Goal: Task Accomplishment & Management: Use online tool/utility

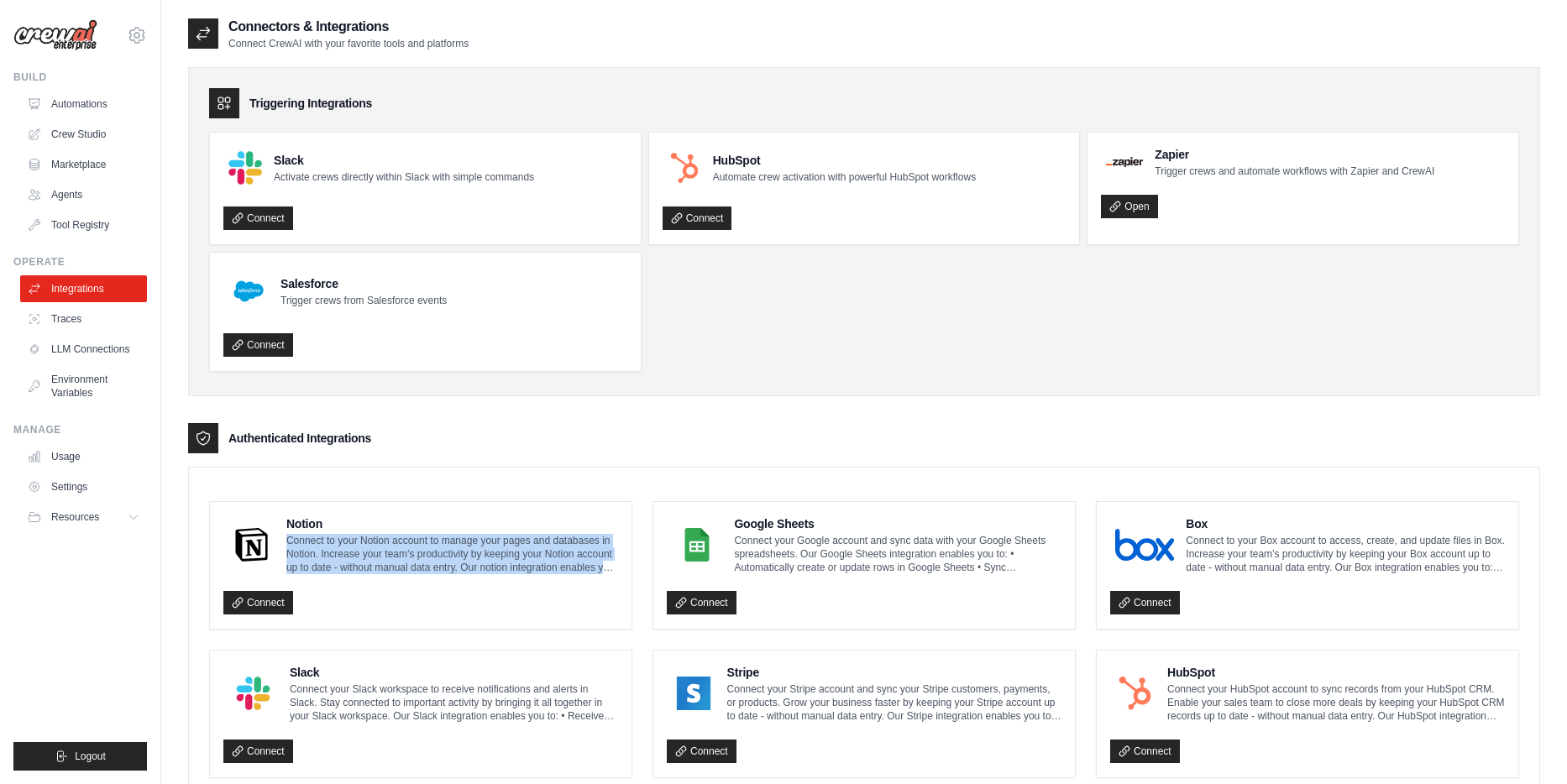
drag, startPoint x: 286, startPoint y: 537, endPoint x: 609, endPoint y: 569, distance: 324.6
click at [609, 569] on p "Connect to your Notion account to manage your pages and databases in Notion. In…" at bounding box center [452, 554] width 331 height 41
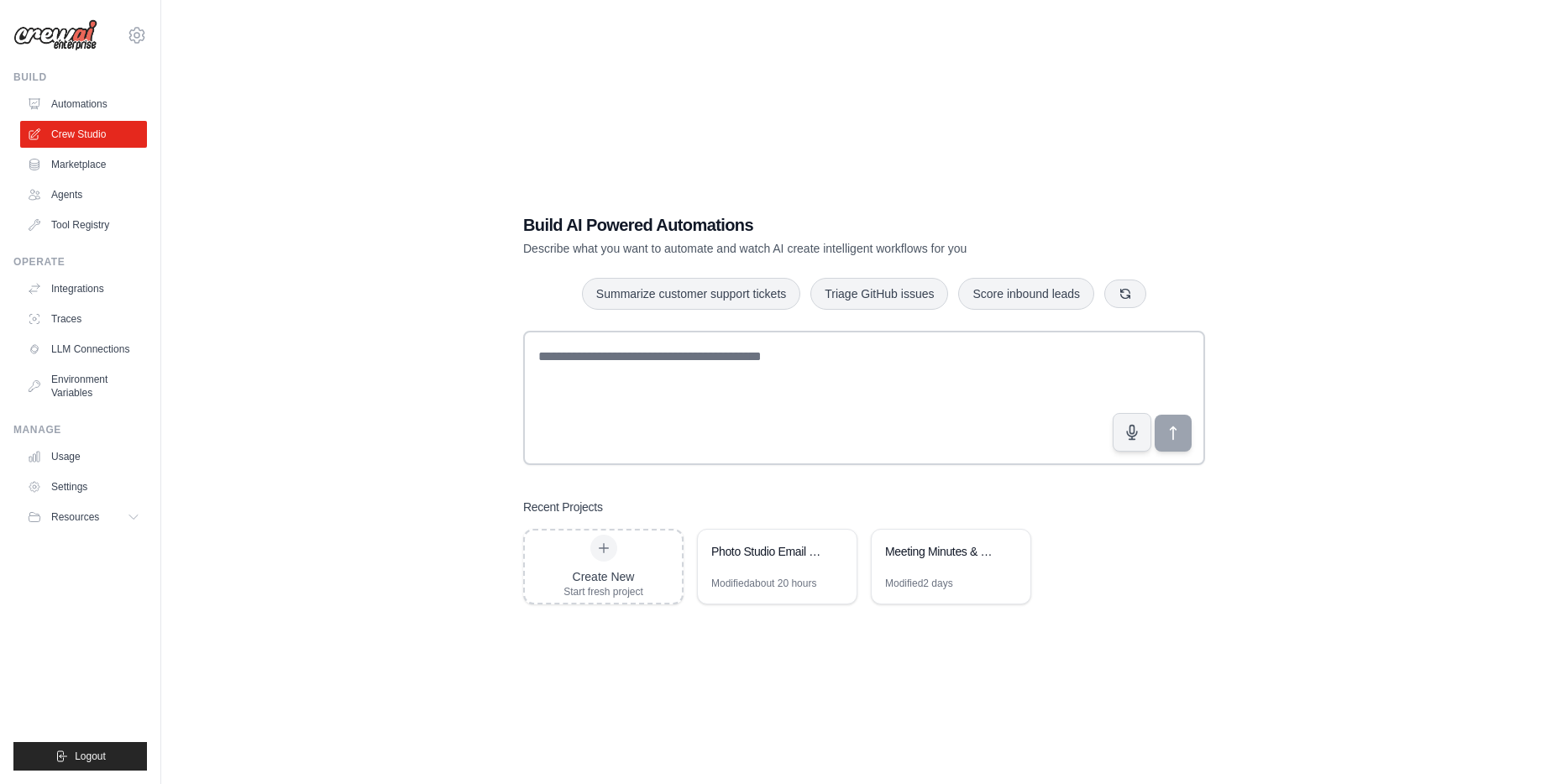
click at [642, 382] on textarea at bounding box center [864, 398] width 682 height 135
type textarea "**********"
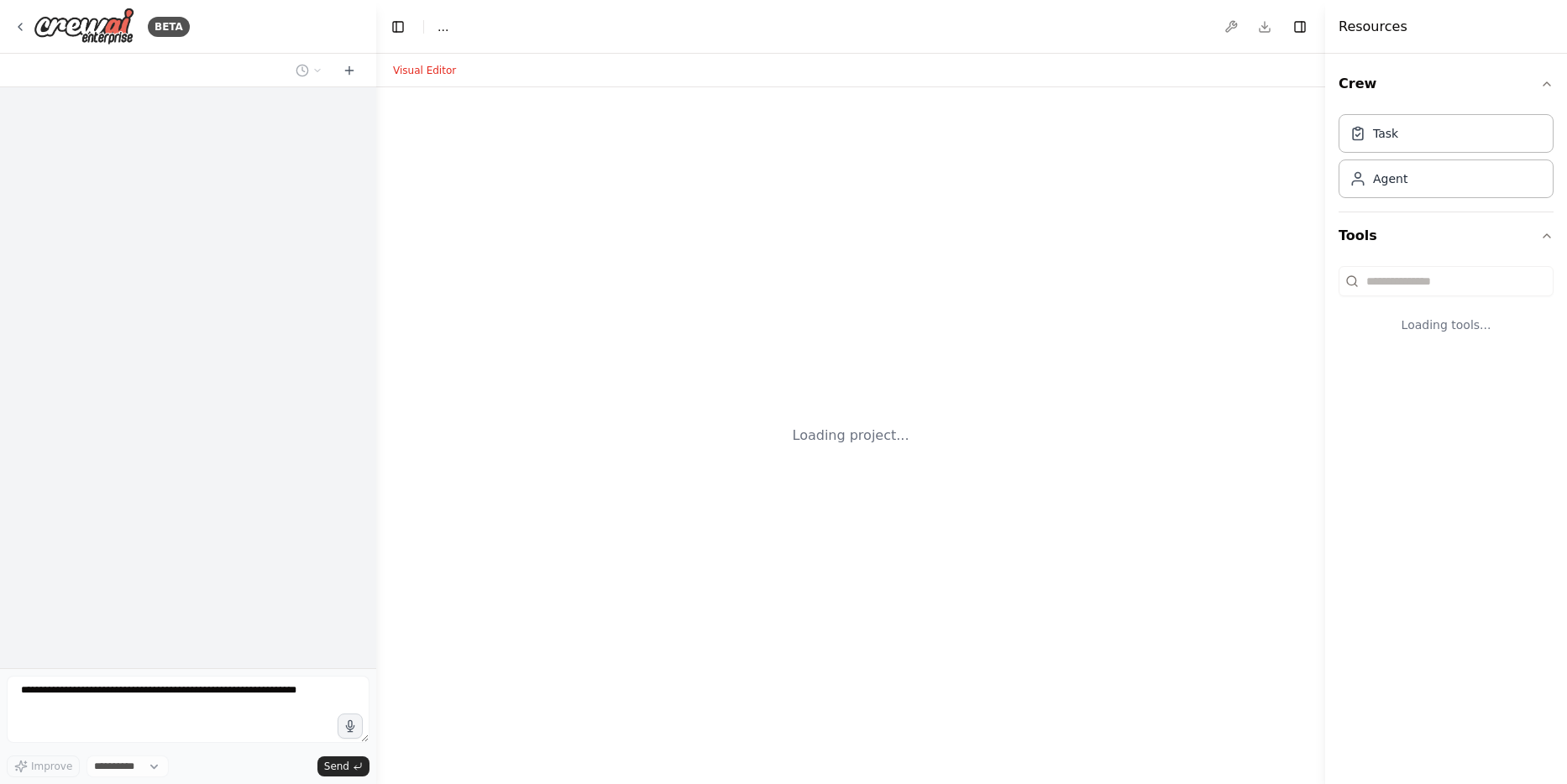
select select "****"
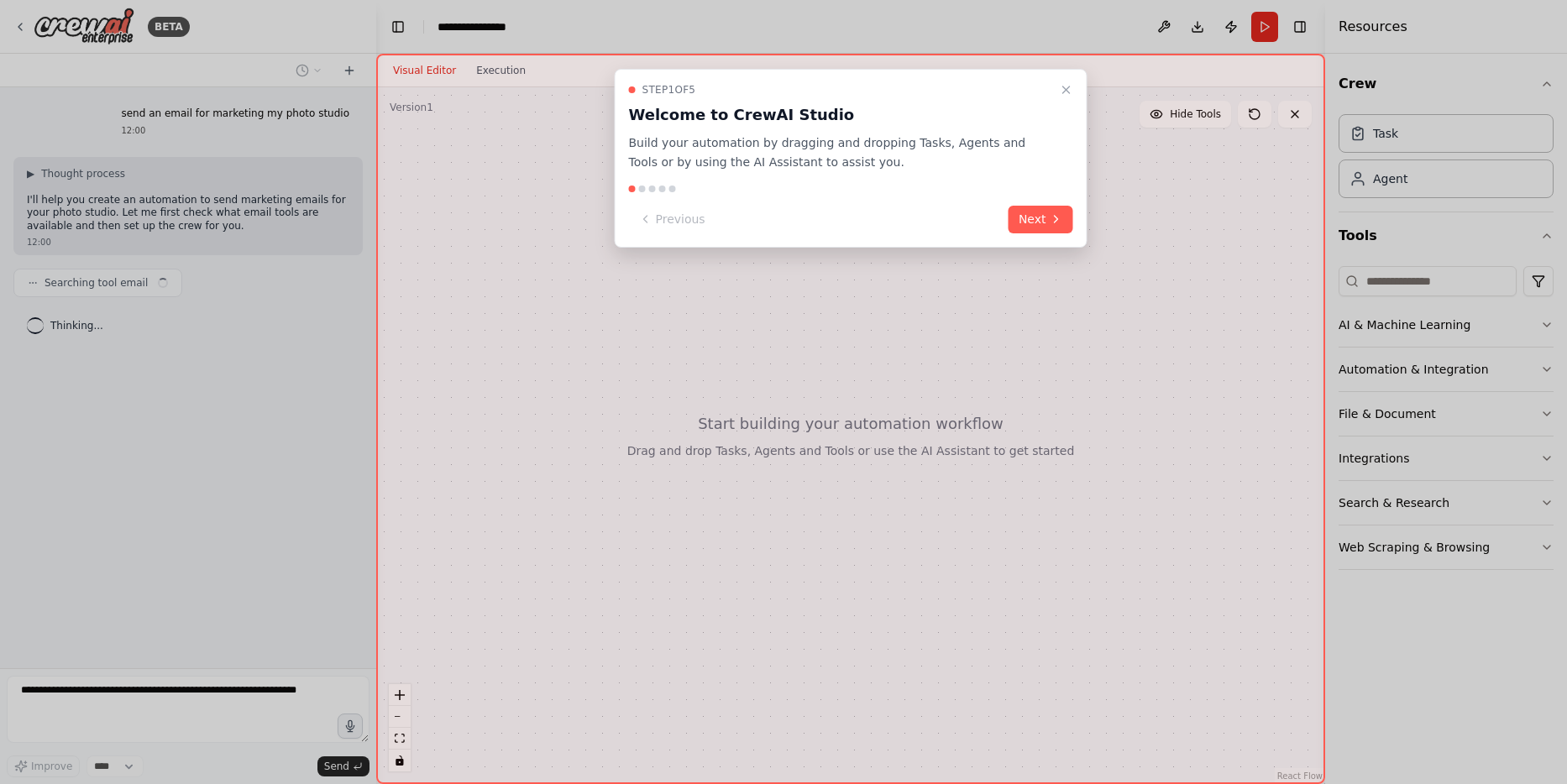
click at [1075, 208] on div "Step 1 of 5 Welcome to CrewAI Studio Build your automation by dragging and drop…" at bounding box center [851, 158] width 473 height 179
click at [1058, 210] on button "Next" at bounding box center [1041, 219] width 65 height 28
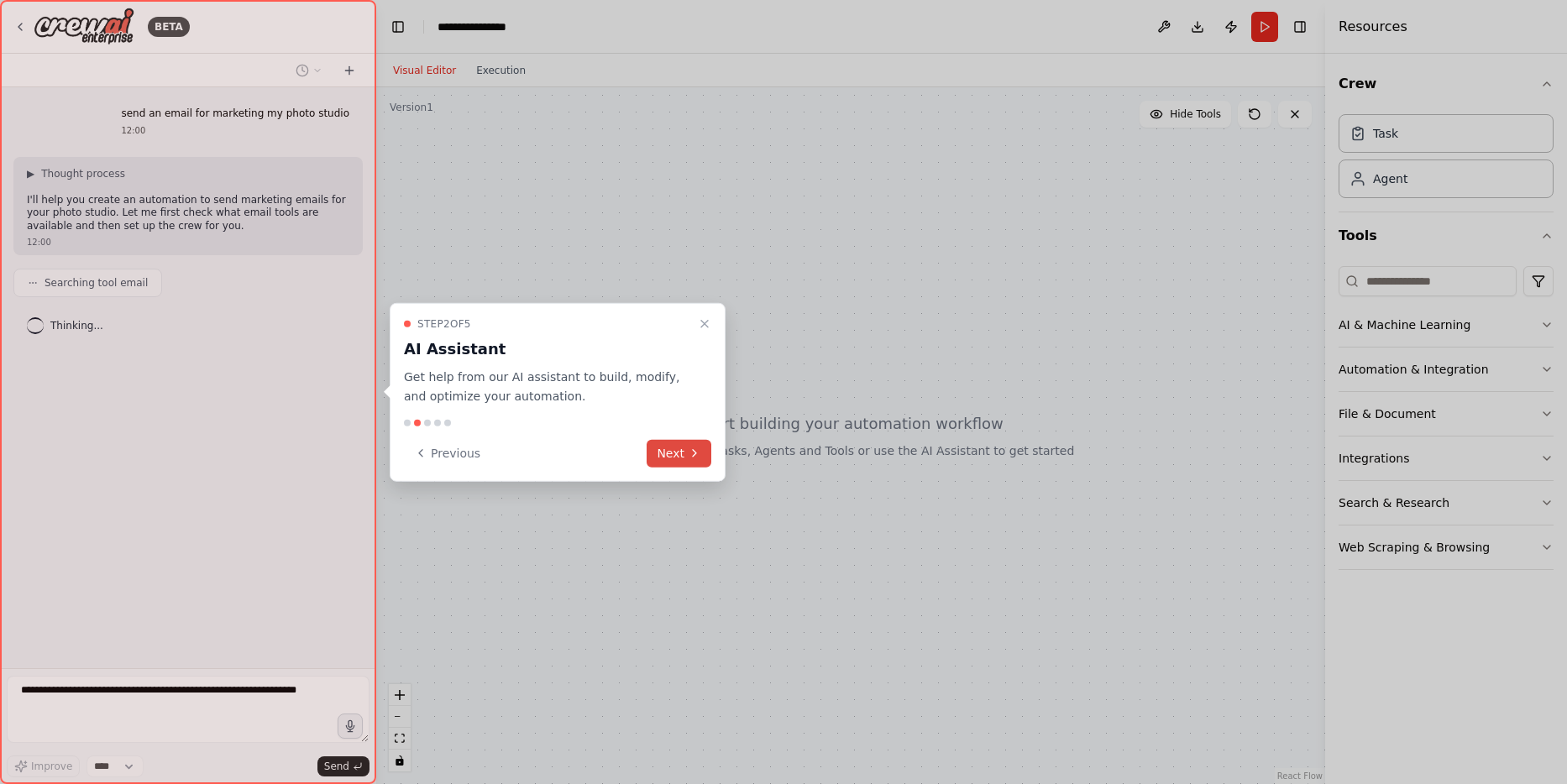
click at [699, 447] on icon at bounding box center [695, 454] width 14 height 14
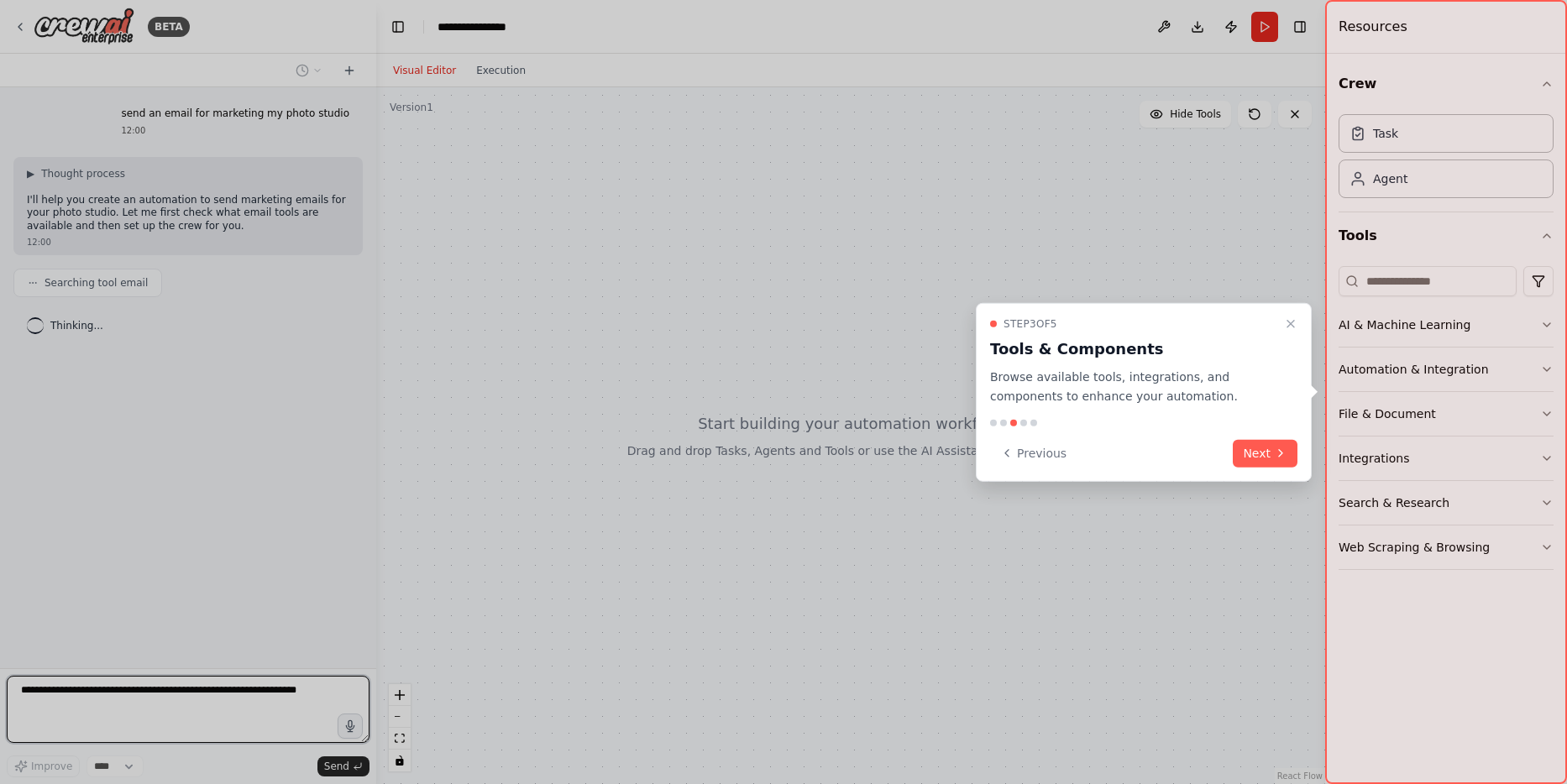
click at [1269, 438] on div "Step 3 of 5 Tools & Components Browse available tools, integrations, and compon…" at bounding box center [1143, 392] width 336 height 179
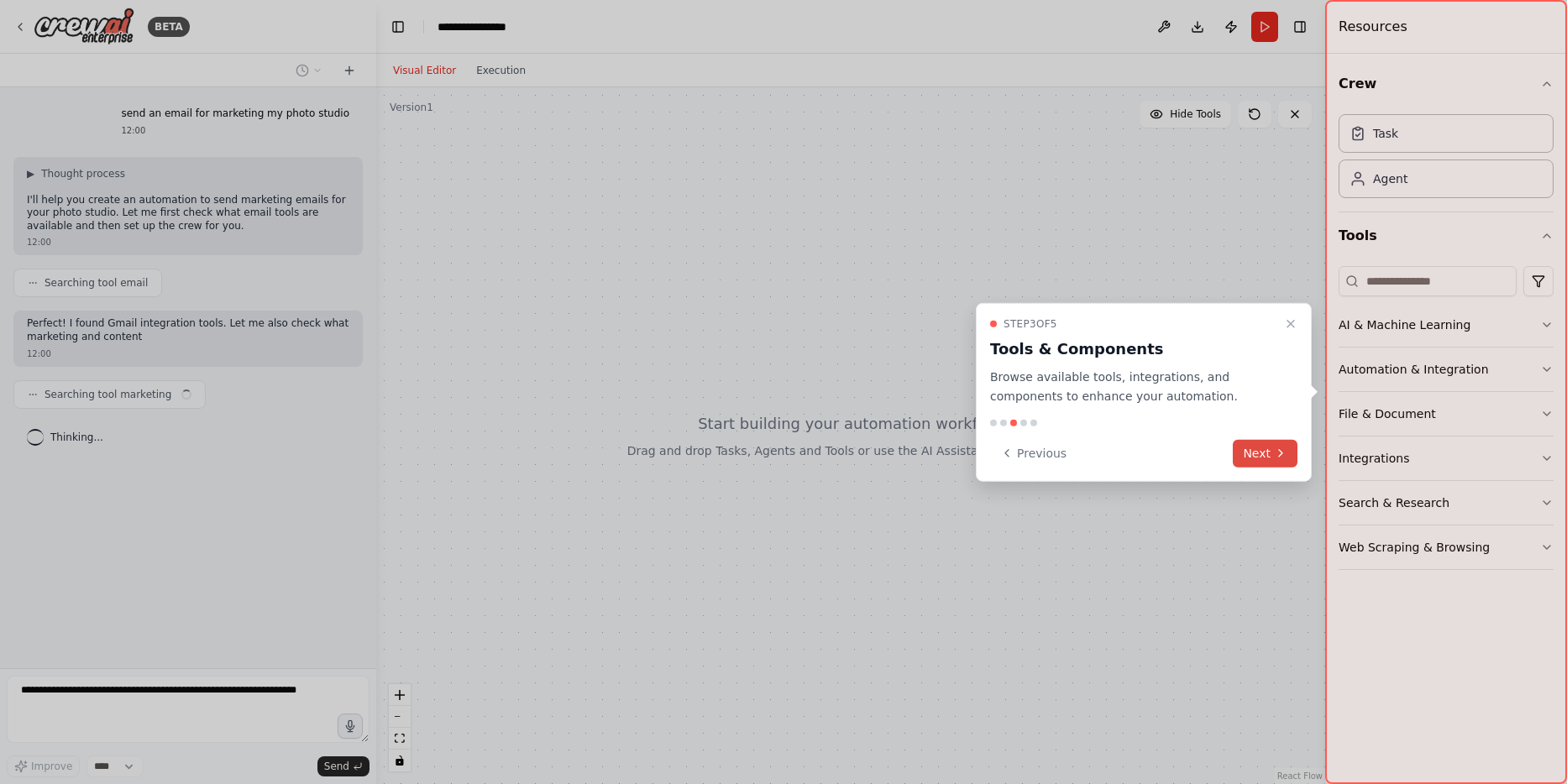
click at [1269, 448] on button "Next" at bounding box center [1264, 453] width 65 height 28
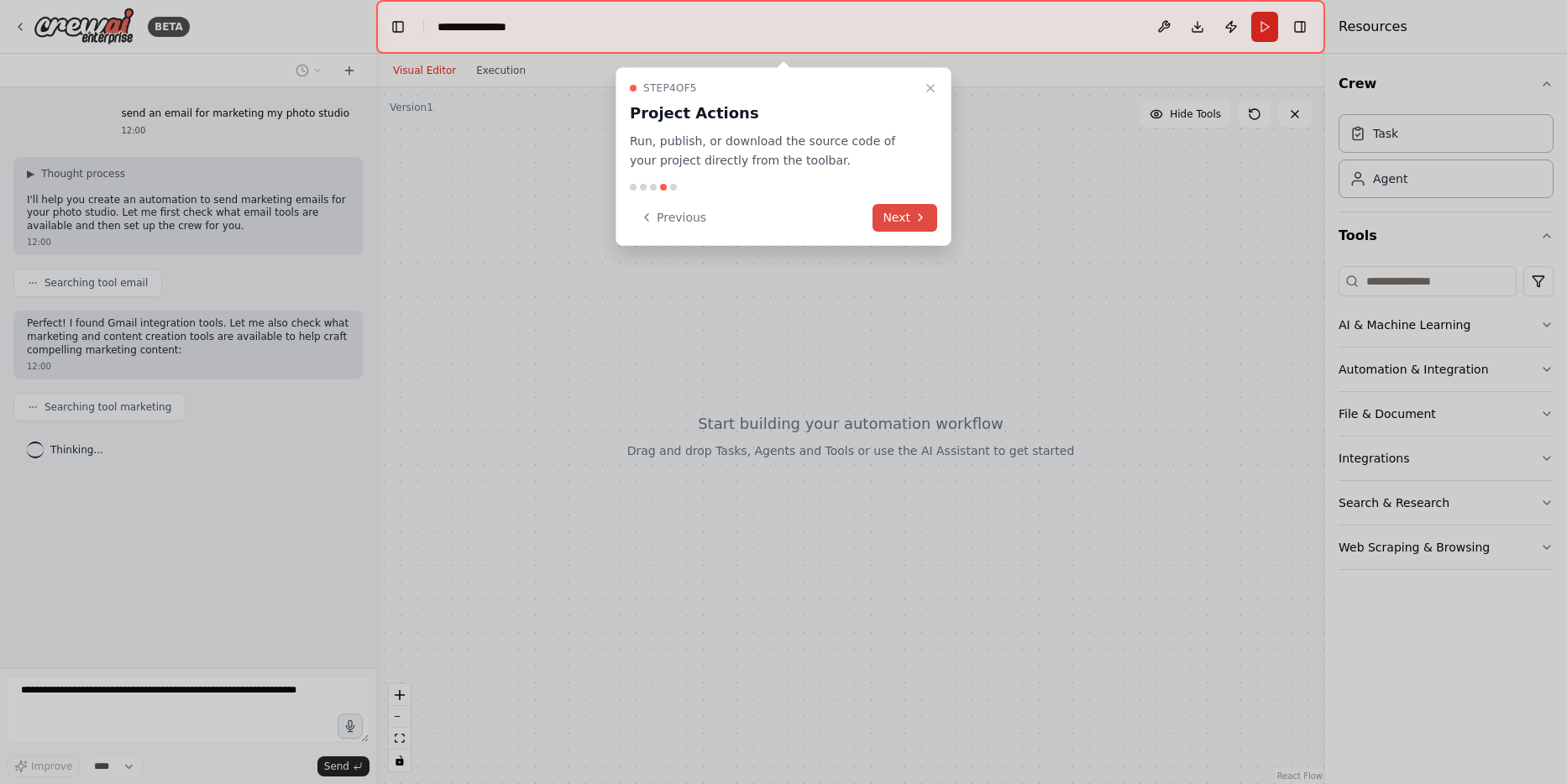
click at [898, 214] on button "Next" at bounding box center [904, 217] width 65 height 28
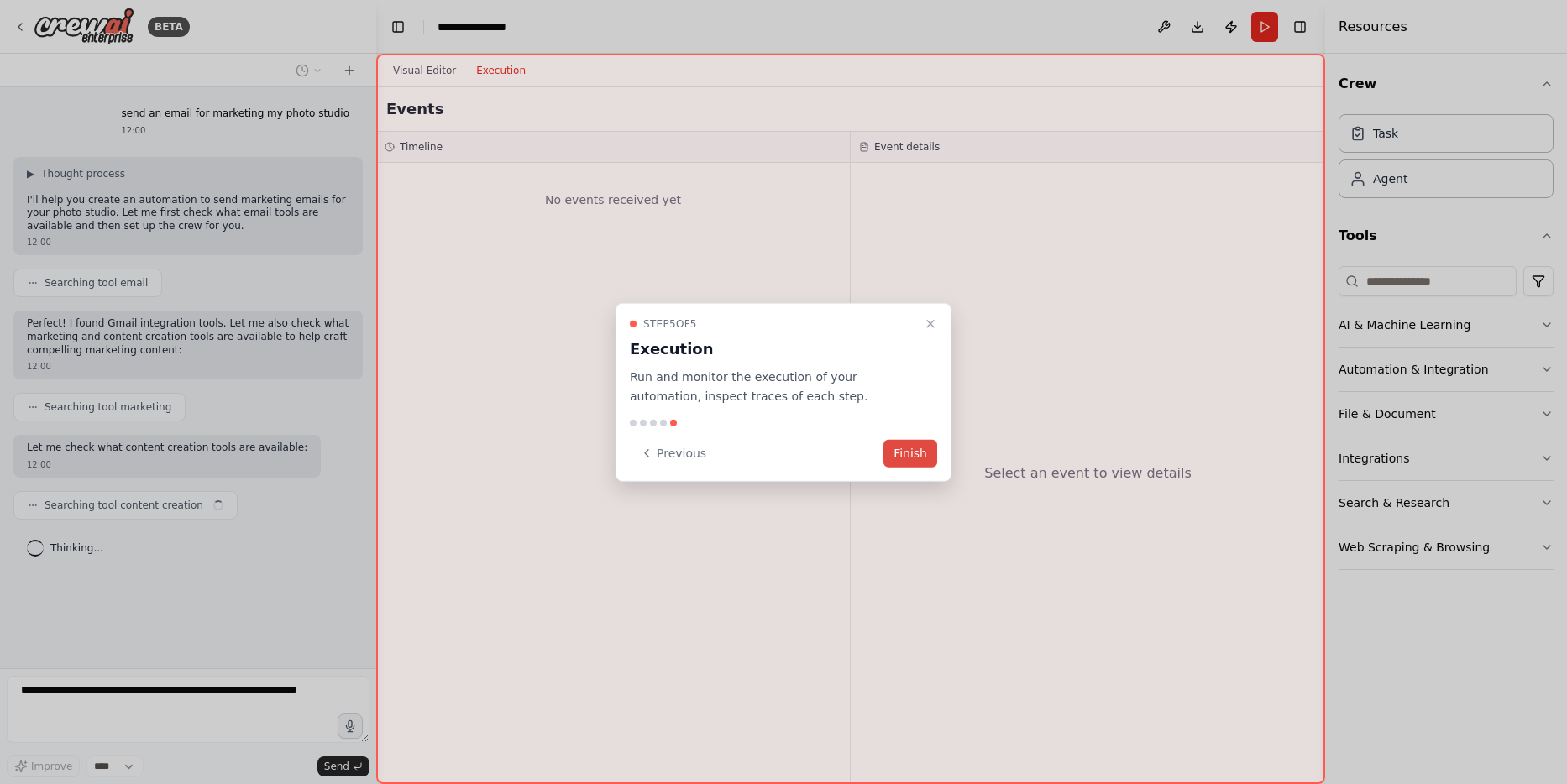
click at [907, 452] on button "Finish" at bounding box center [910, 453] width 53 height 28
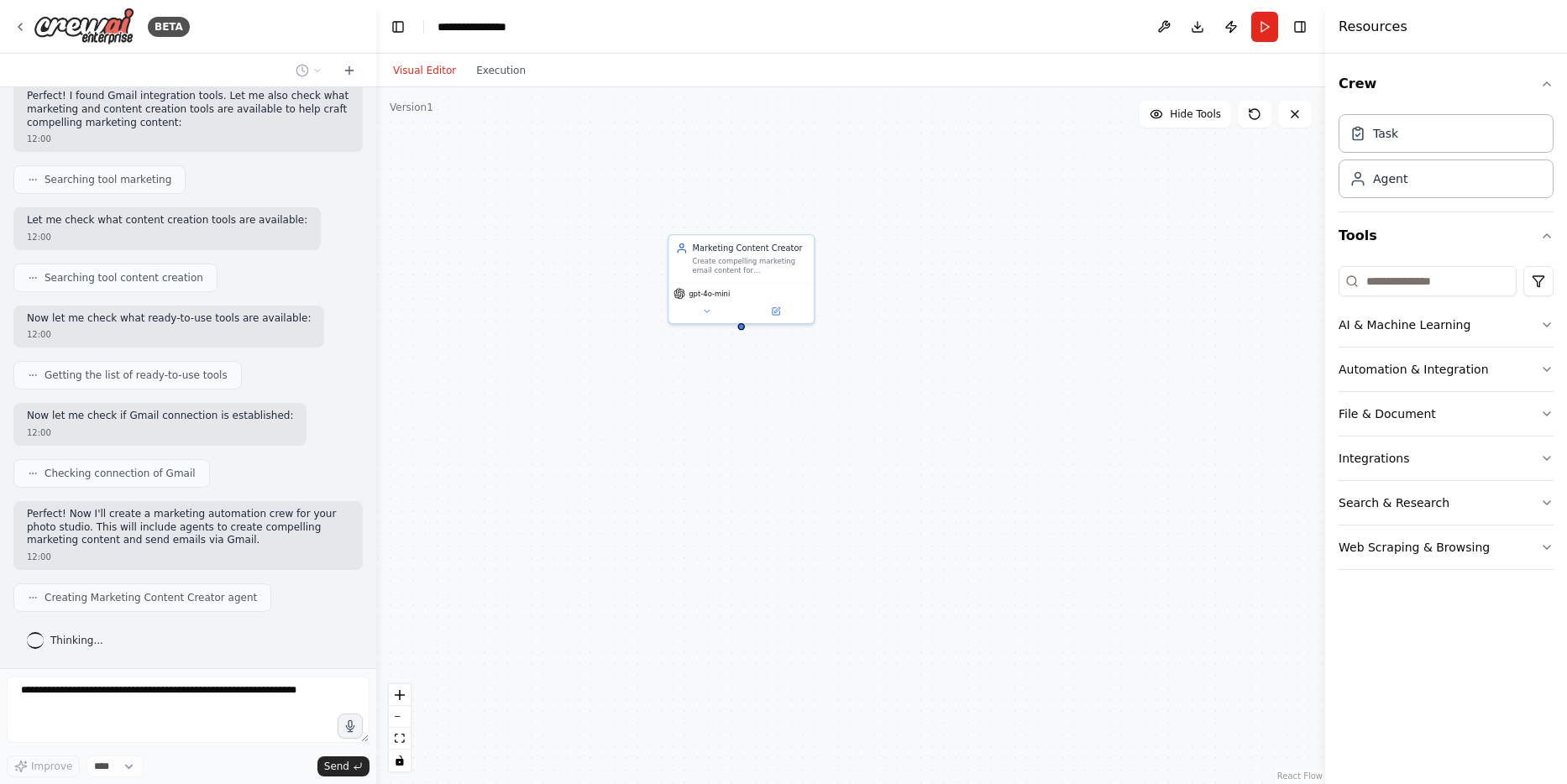
scroll to position [283, 0]
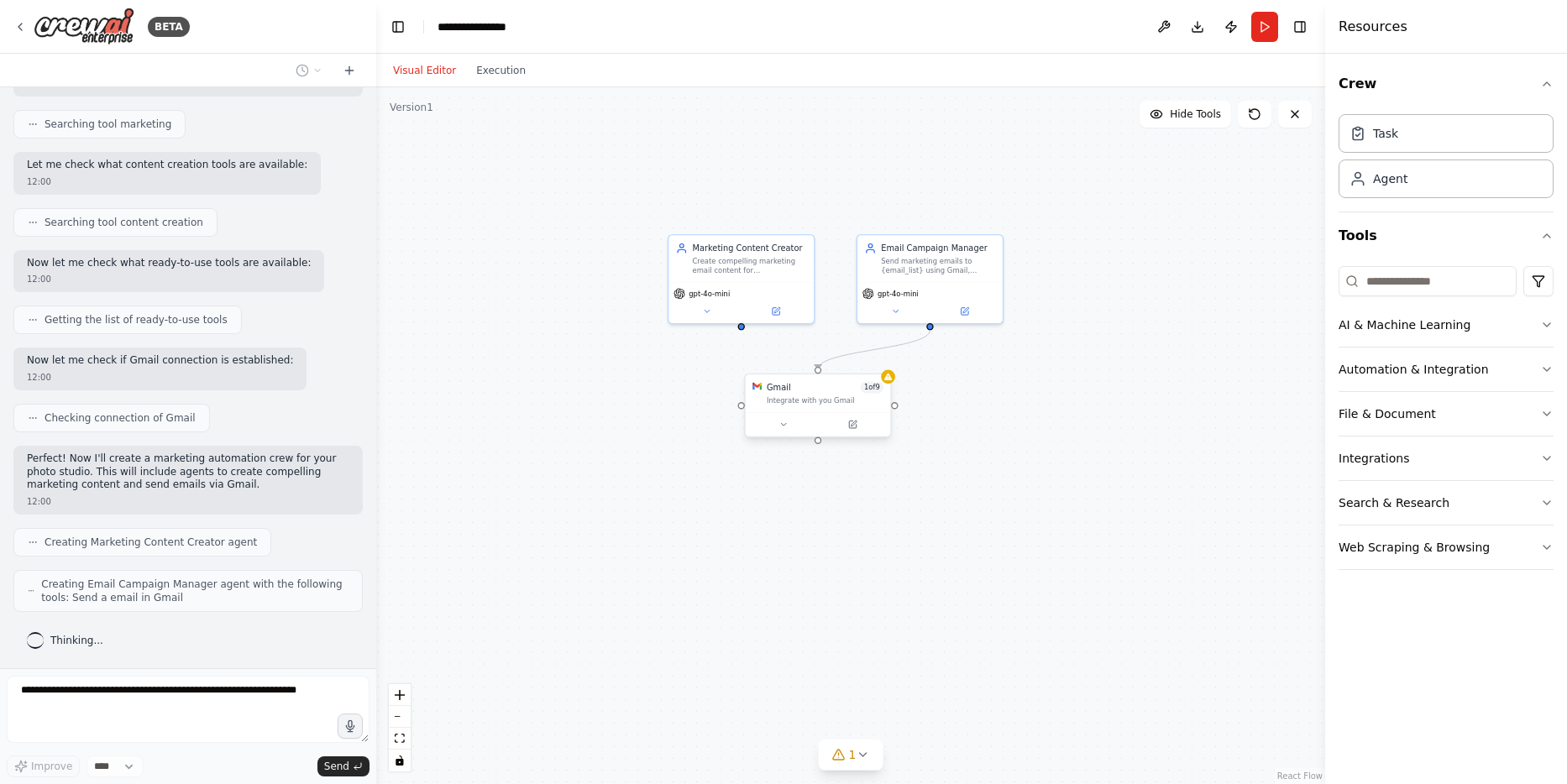
click at [824, 398] on div "Integrate with you Gmail" at bounding box center [824, 399] width 116 height 9
click at [817, 395] on div "Integrate with you Gmail" at bounding box center [824, 399] width 116 height 9
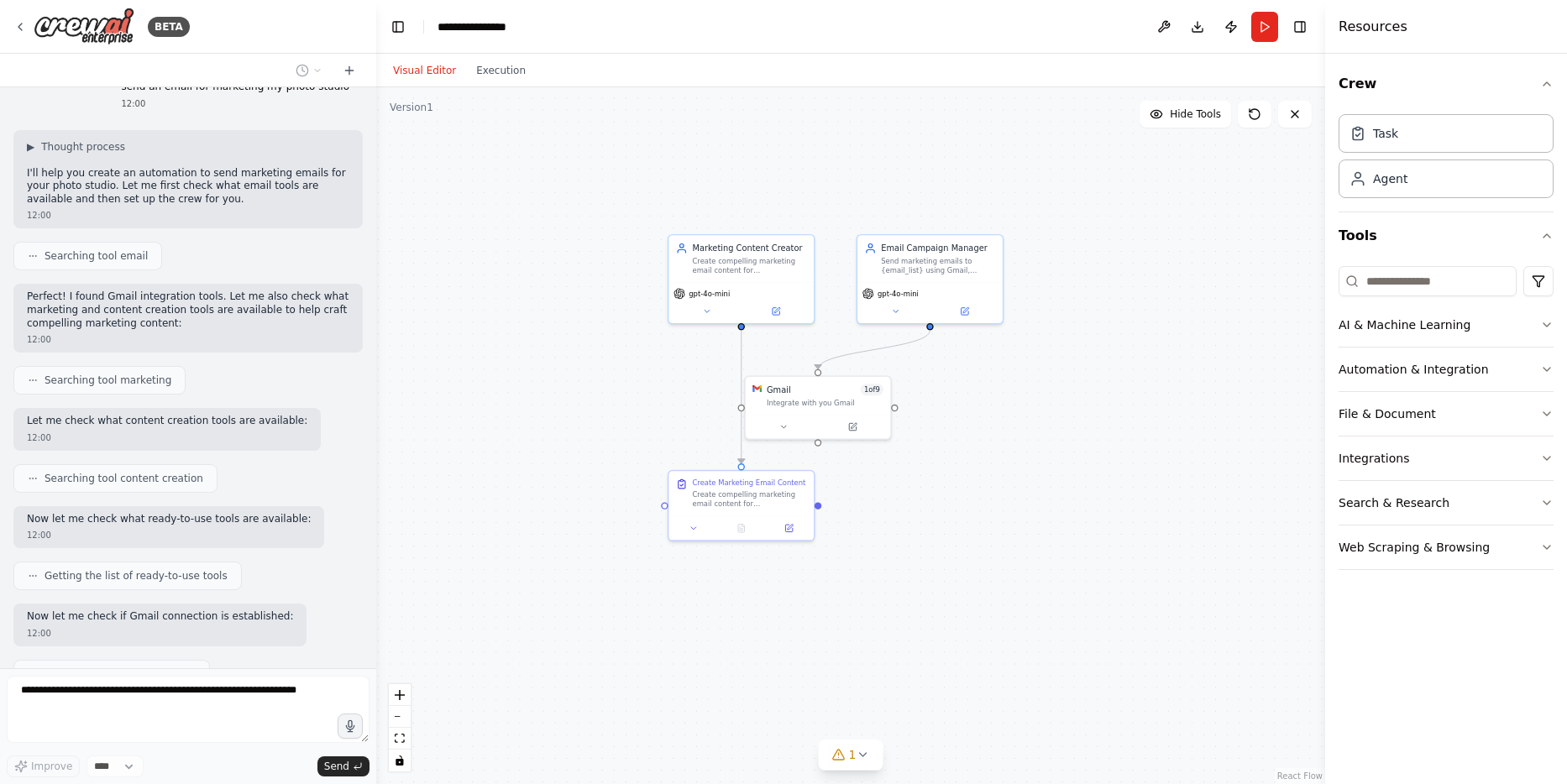
scroll to position [0, 0]
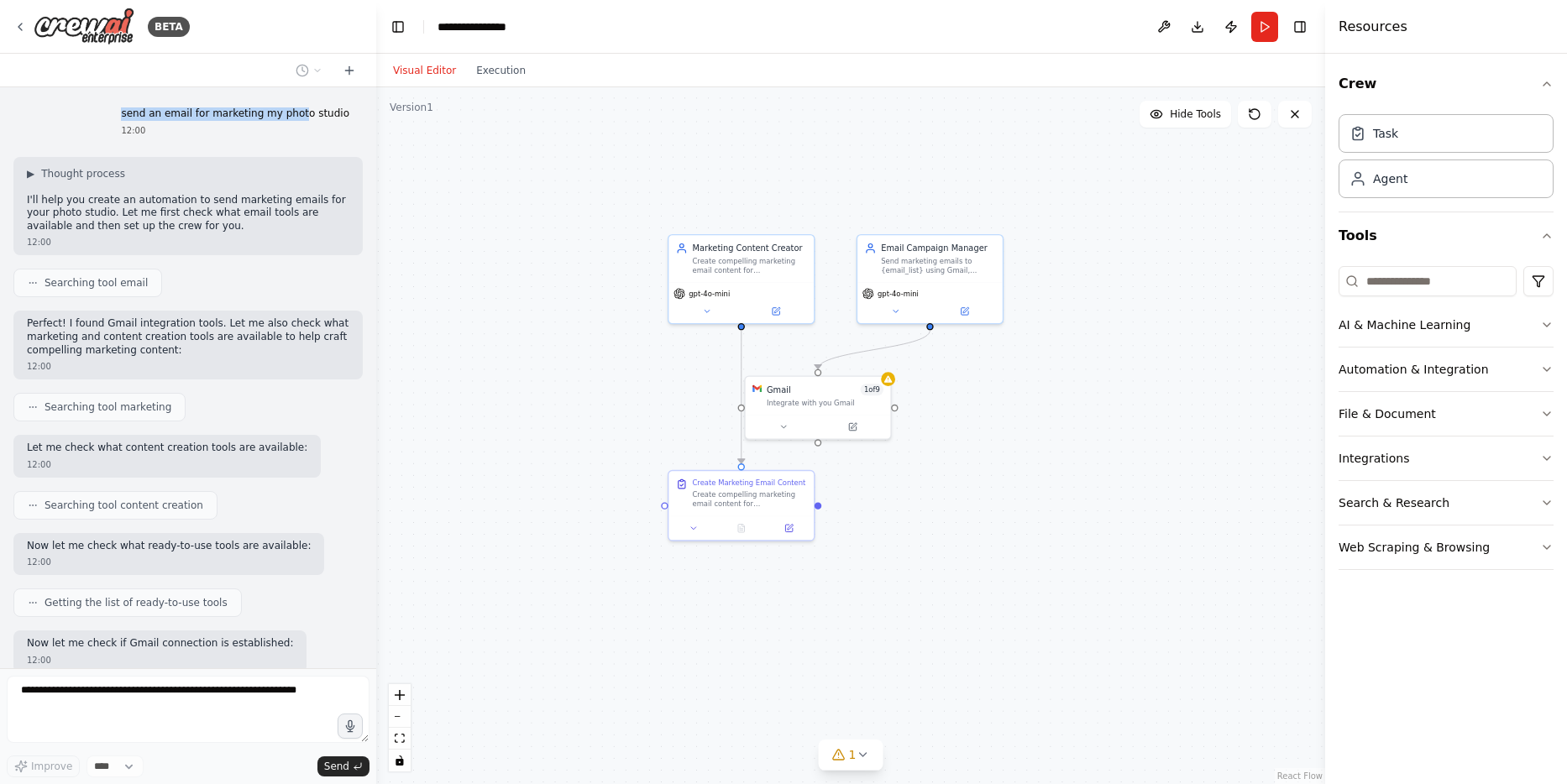
drag, startPoint x: 138, startPoint y: 112, endPoint x: 311, endPoint y: 112, distance: 173.0
click at [311, 112] on p "send an email for marketing my photo studio" at bounding box center [235, 115] width 229 height 14
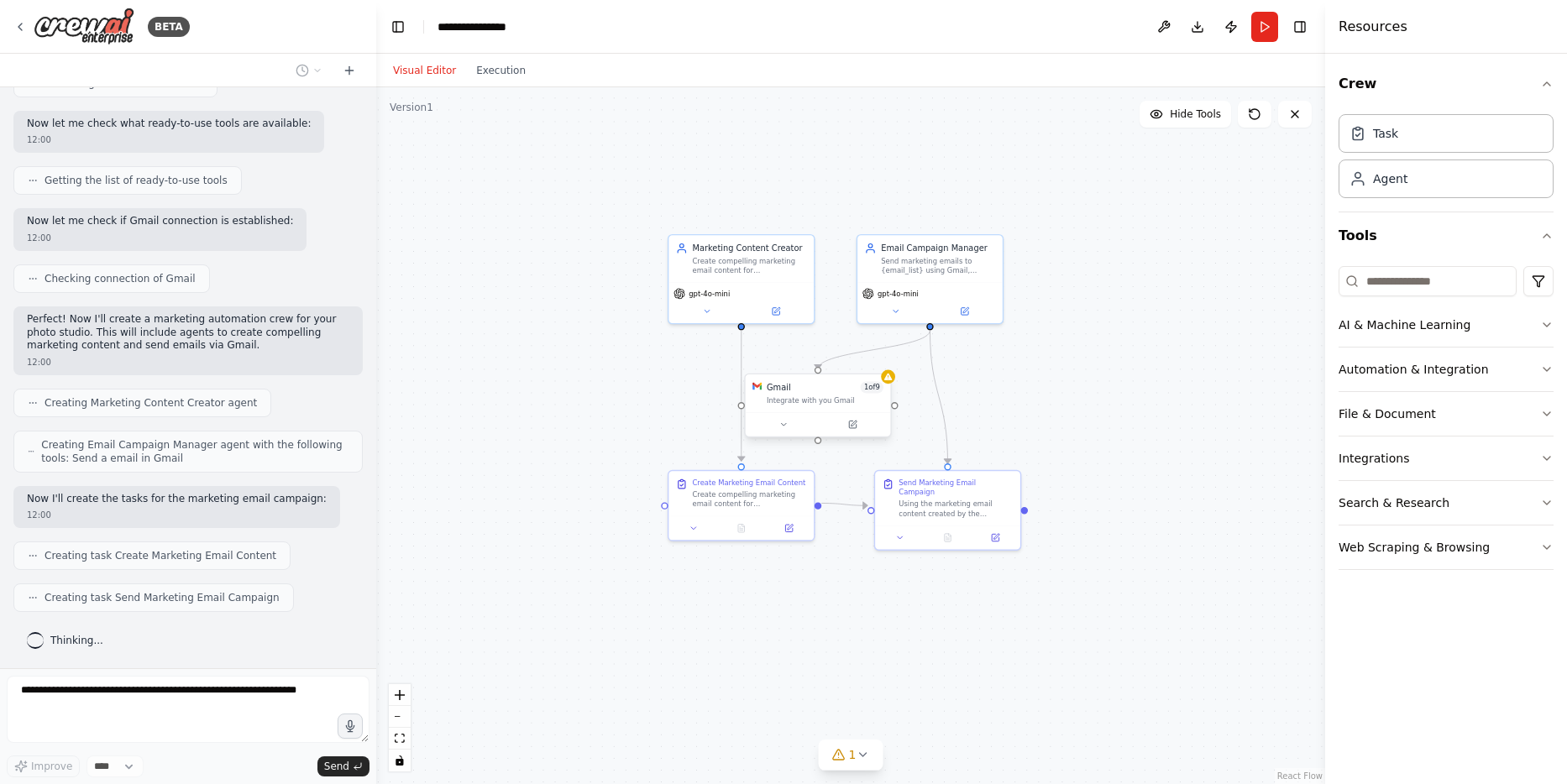
click at [832, 398] on div "Integrate with you Gmail" at bounding box center [824, 399] width 116 height 9
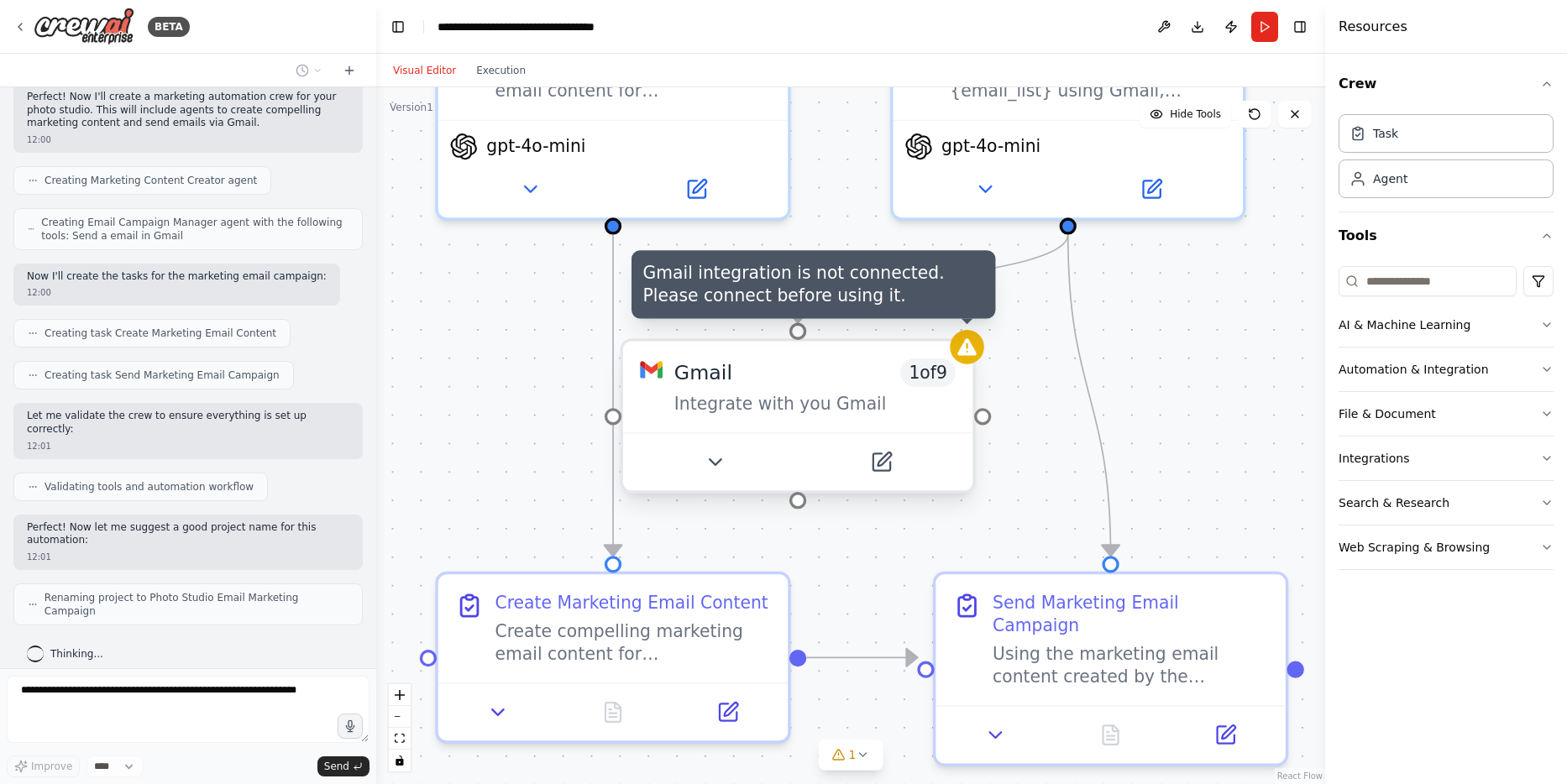
scroll to position [631, 0]
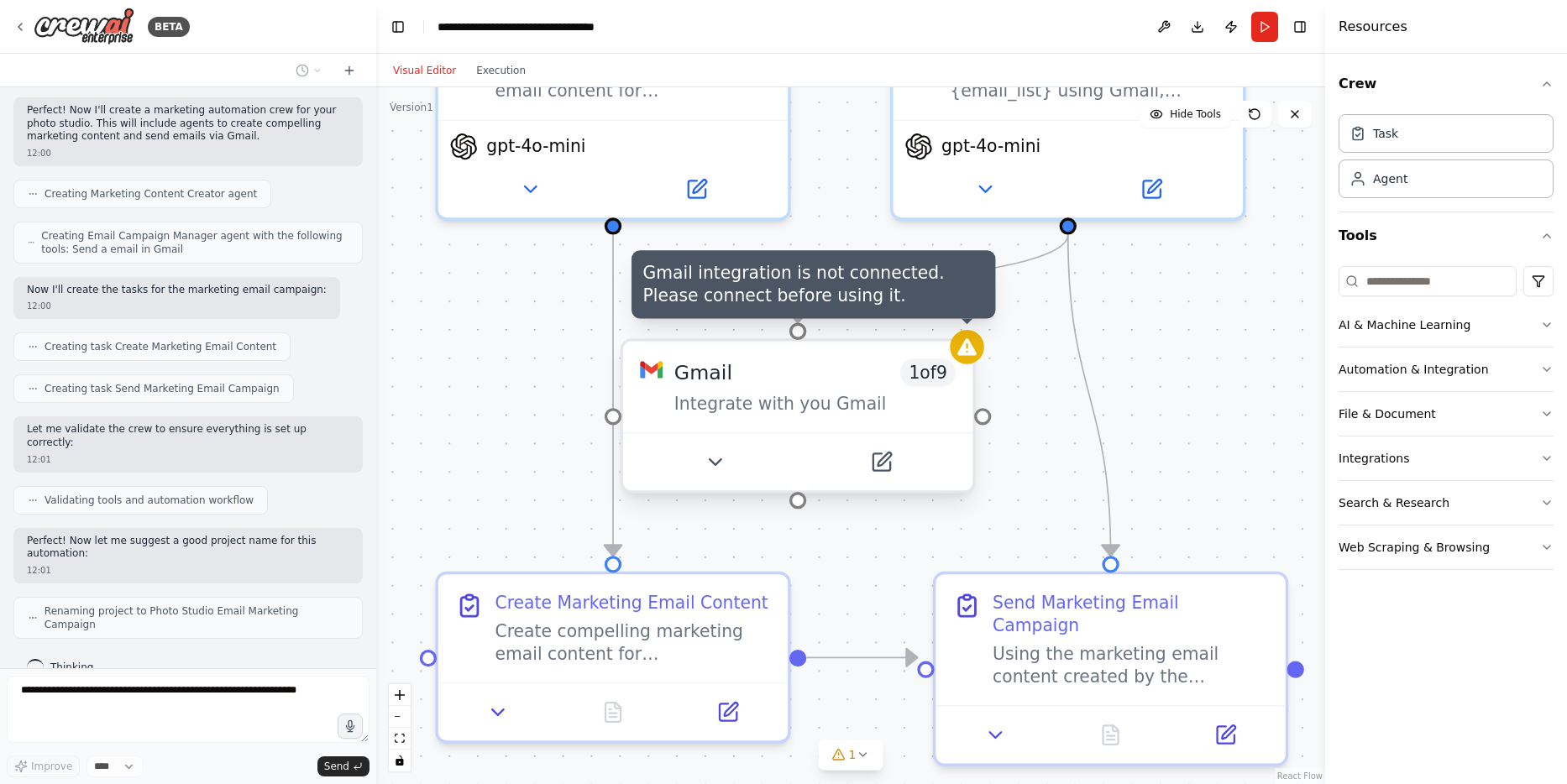
click at [957, 358] on div "Gmail integration is not connected. Please connect before using it. Gmail 1 of …" at bounding box center [797, 416] width 356 height 155
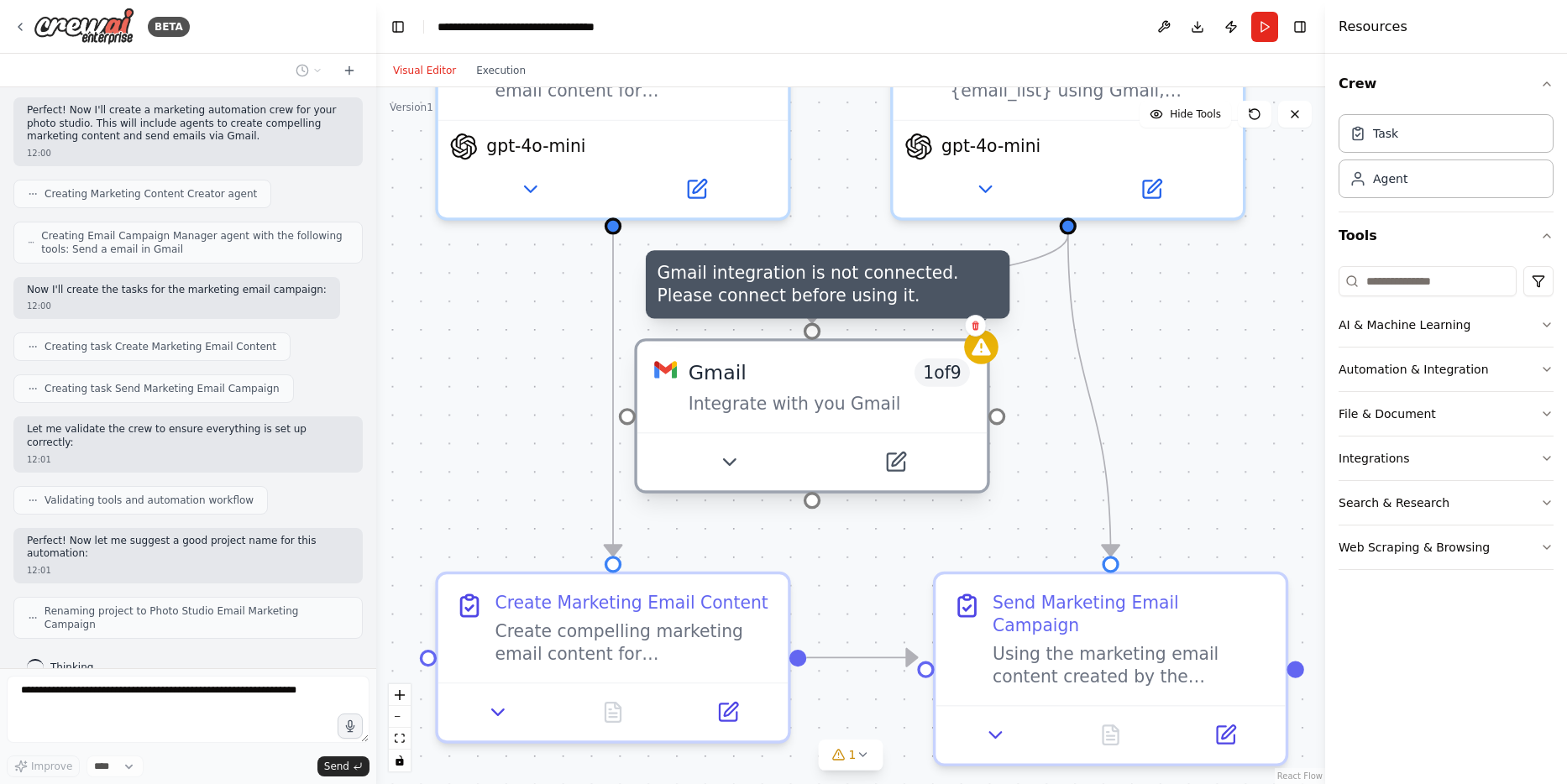
click at [974, 352] on icon at bounding box center [981, 346] width 19 height 16
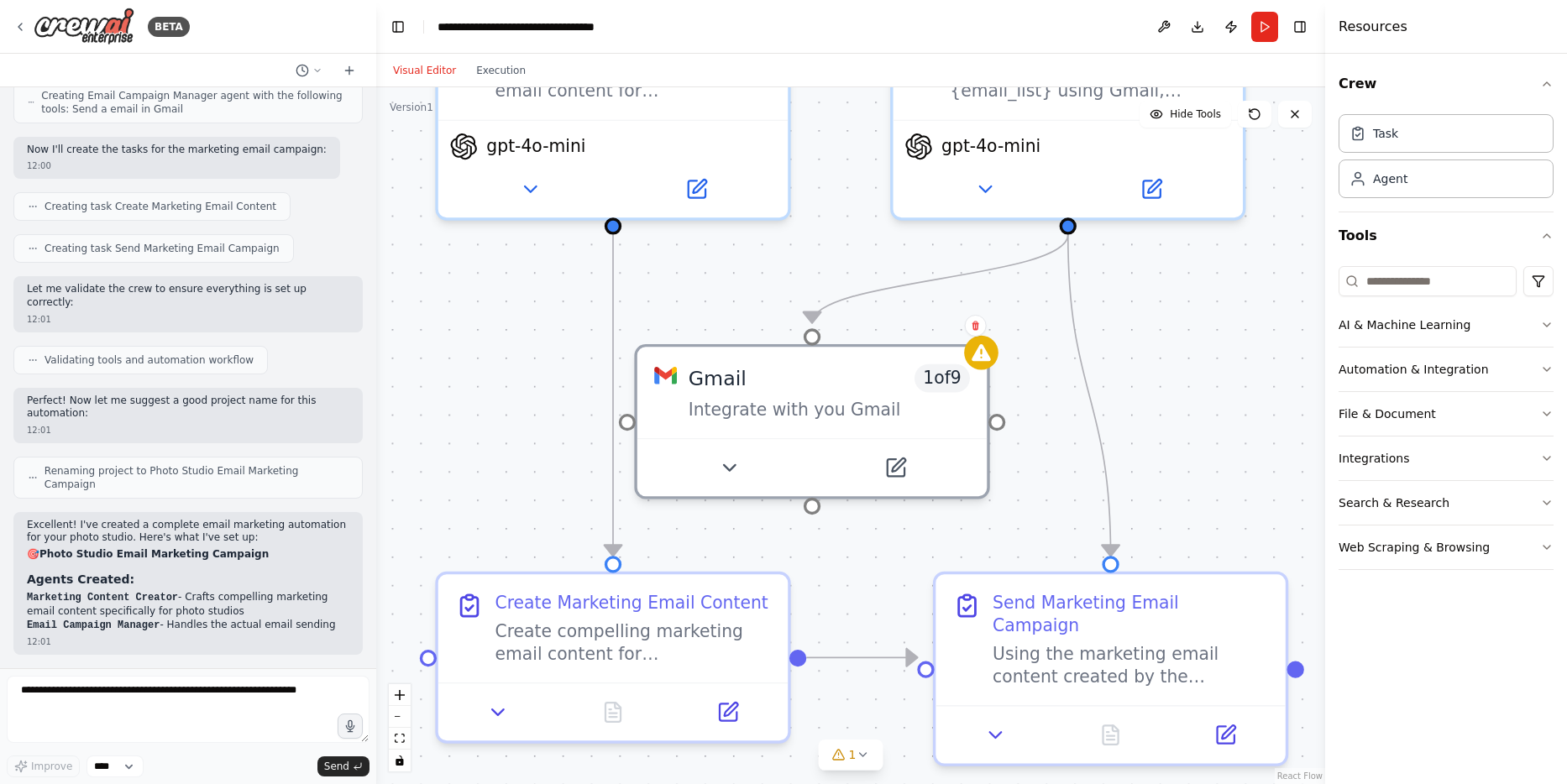
click at [557, 492] on div ".deletable-edge-delete-btn { width: 20px; height: 20px; border: 0px solid #ffff…" at bounding box center [851, 436] width 949 height 697
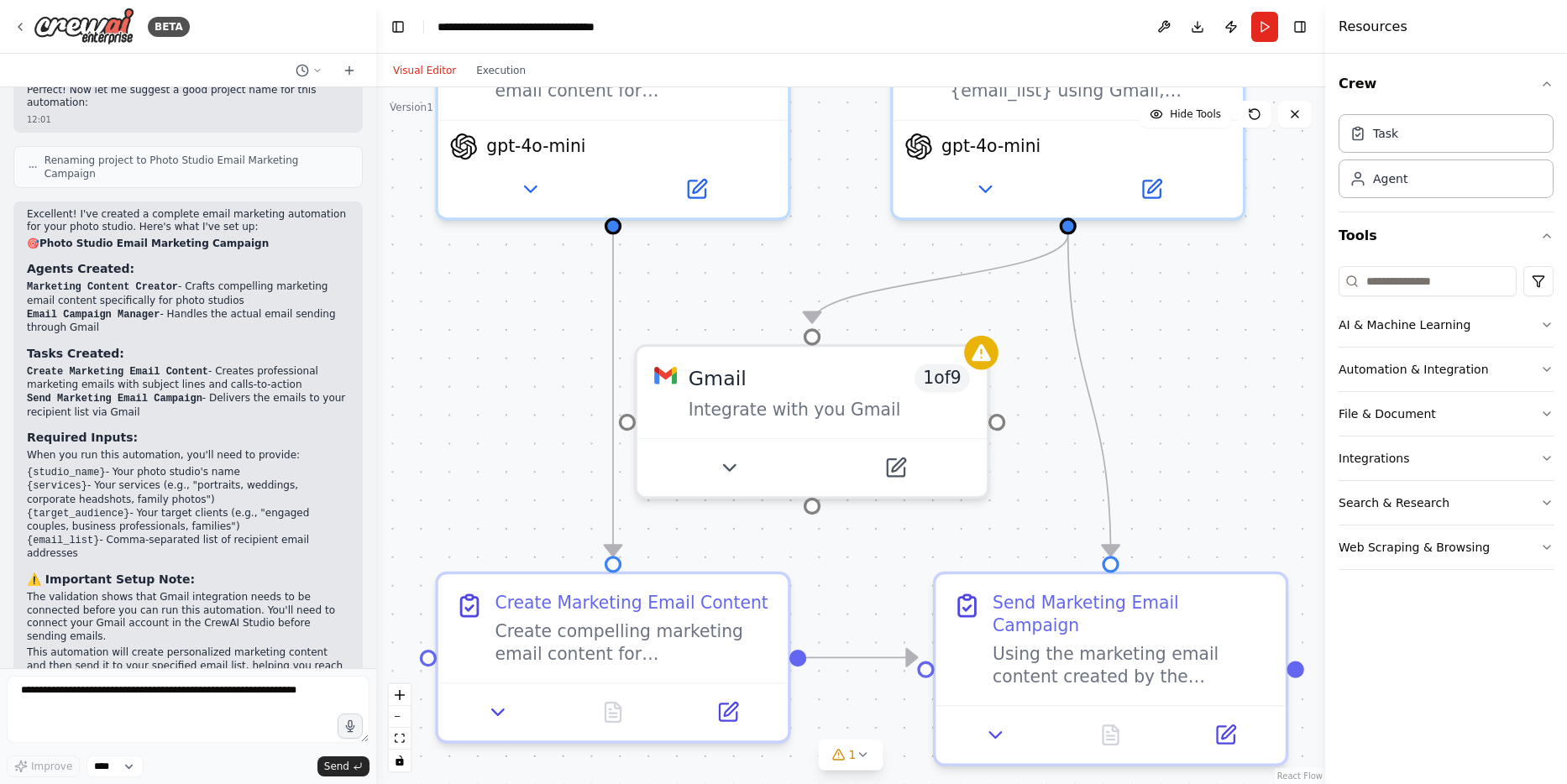
scroll to position [1095, 0]
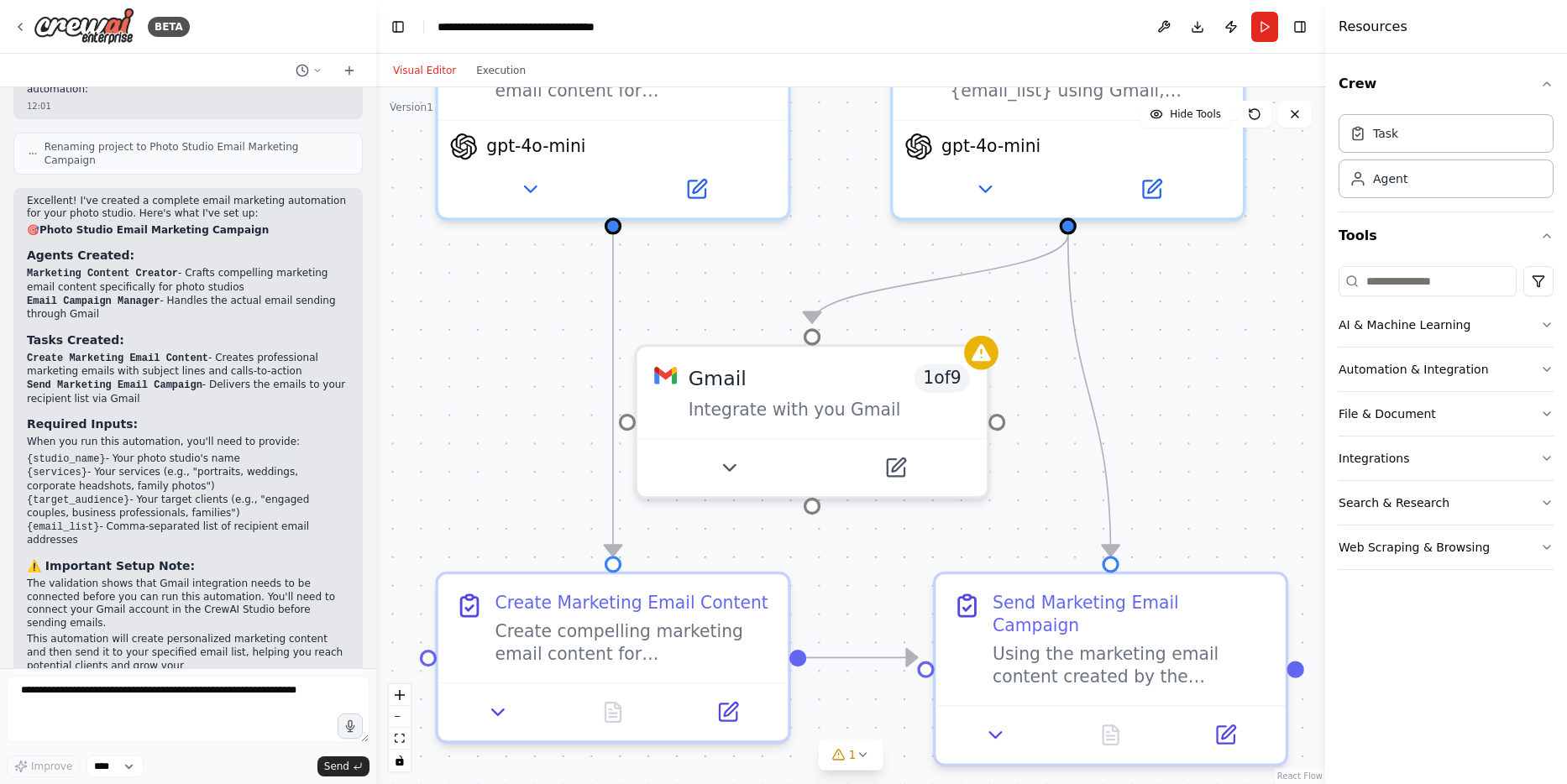
click at [696, 285] on div ".deletable-edge-delete-btn { width: 20px; height: 20px; border: 0px solid #ffff…" at bounding box center [851, 436] width 949 height 697
